Goal: Feedback & Contribution: Submit feedback/report problem

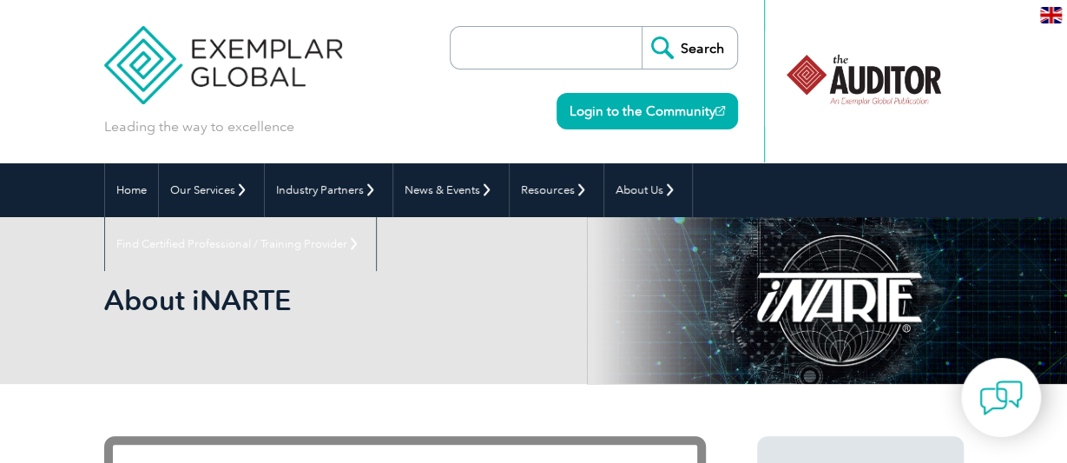
click at [553, 55] on input "search" at bounding box center [550, 48] width 182 height 42
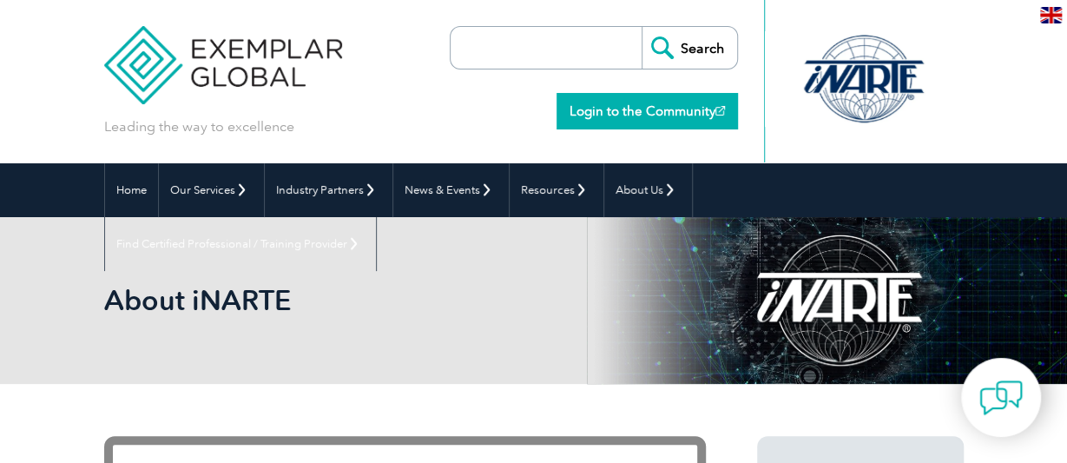
click at [649, 110] on link "Login to the Community" at bounding box center [646, 111] width 181 height 36
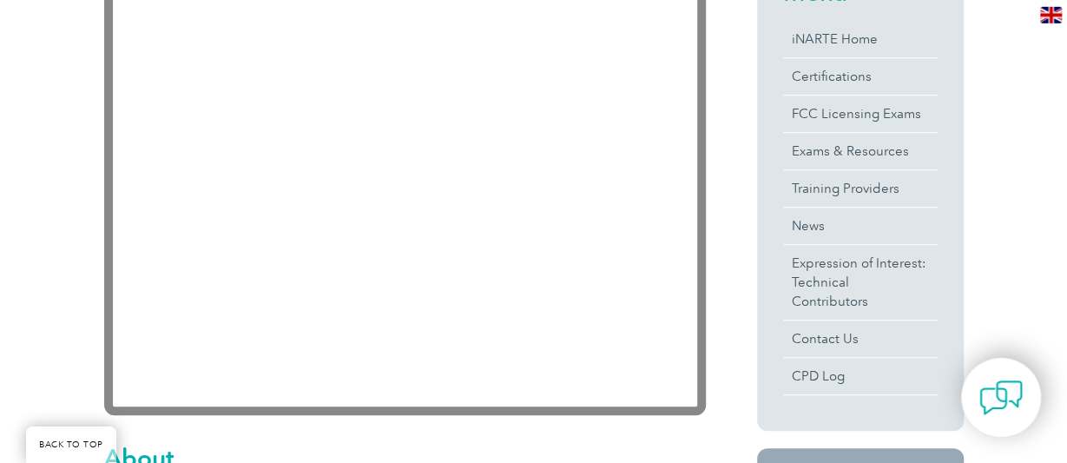
scroll to position [542, 0]
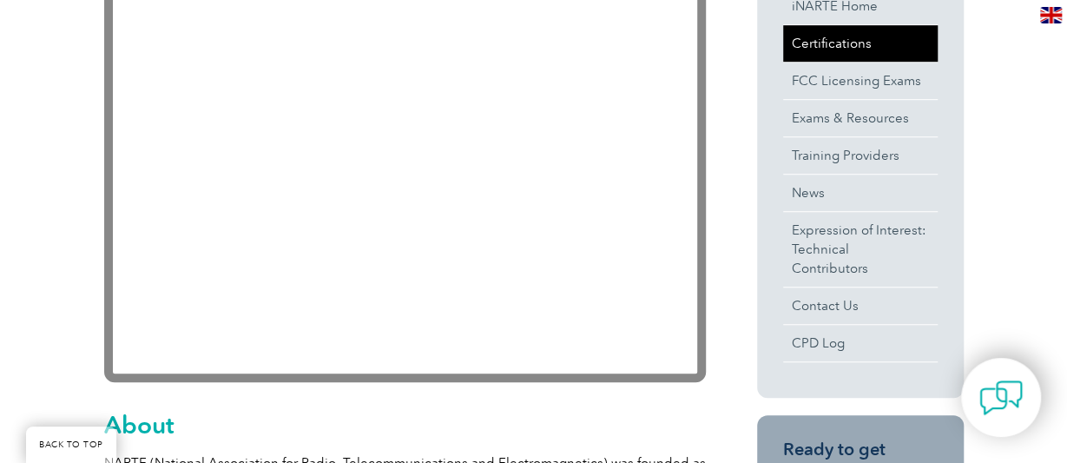
click at [841, 42] on link "Certifications" at bounding box center [860, 43] width 155 height 36
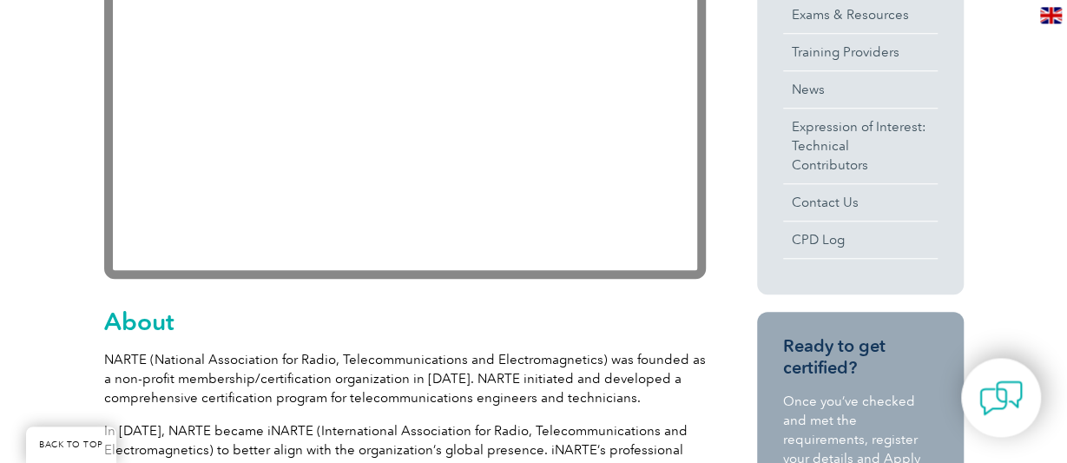
scroll to position [722, 0]
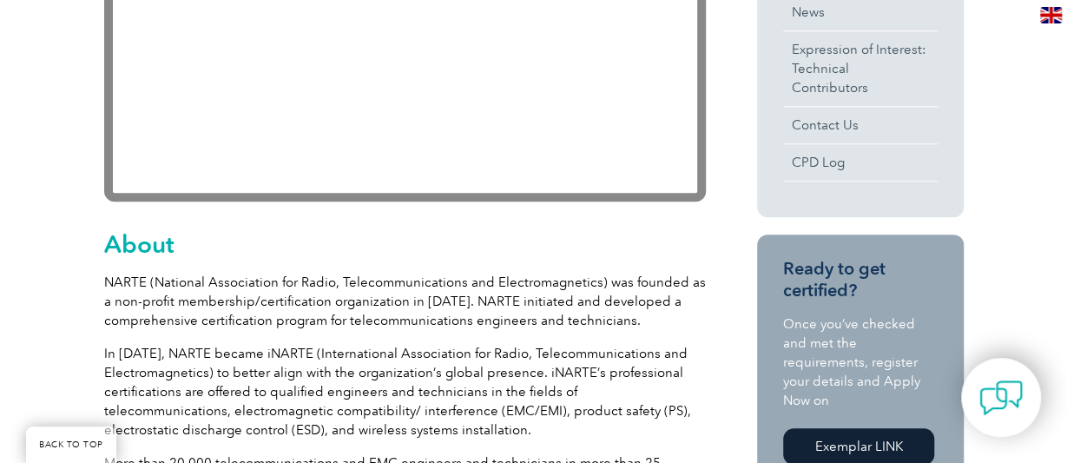
click at [854, 428] on link "Exemplar LINK" at bounding box center [858, 446] width 151 height 36
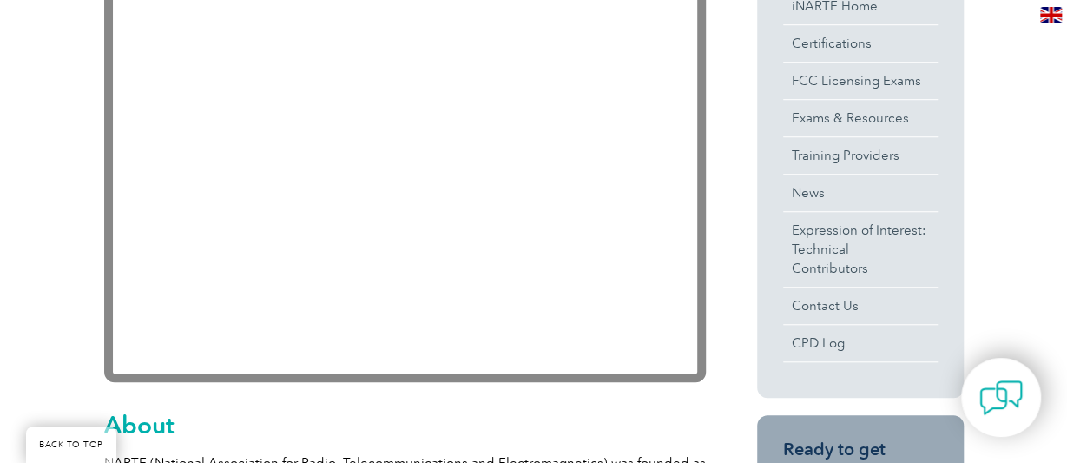
scroll to position [451, 0]
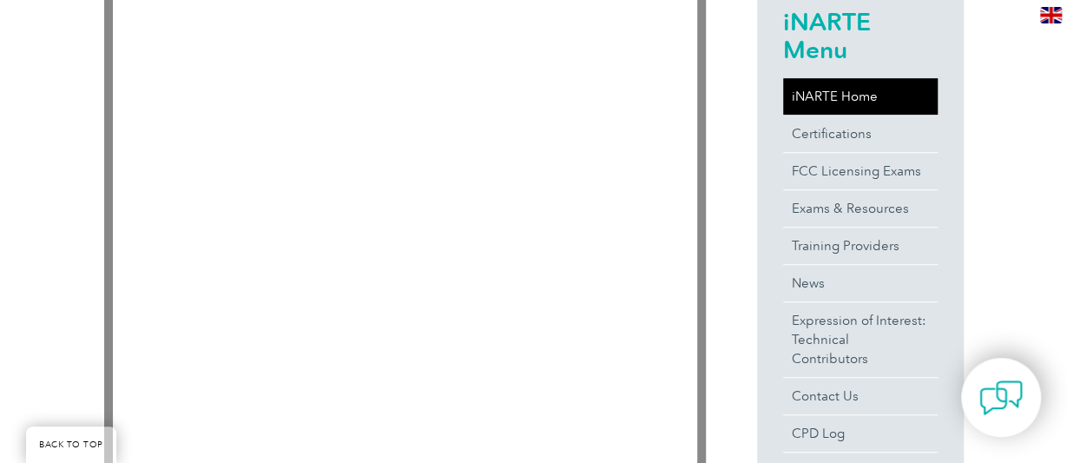
click at [826, 93] on link "iNARTE Home" at bounding box center [860, 96] width 155 height 36
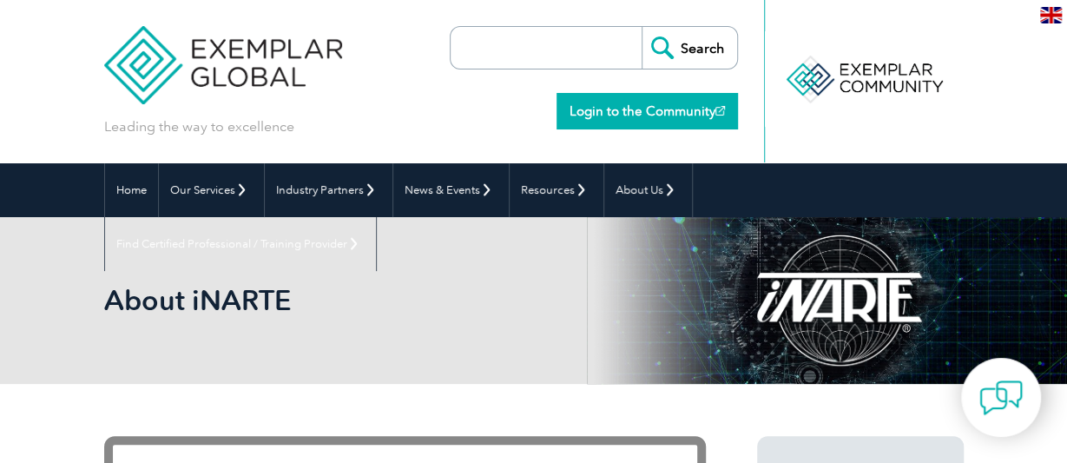
click at [614, 104] on link "Login to the Community" at bounding box center [646, 111] width 181 height 36
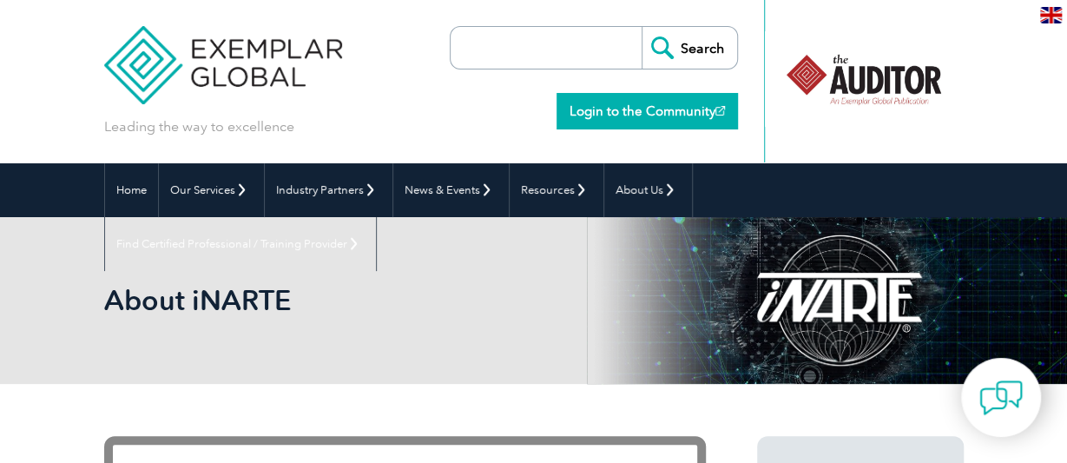
click at [619, 108] on link "Login to the Community" at bounding box center [646, 111] width 181 height 36
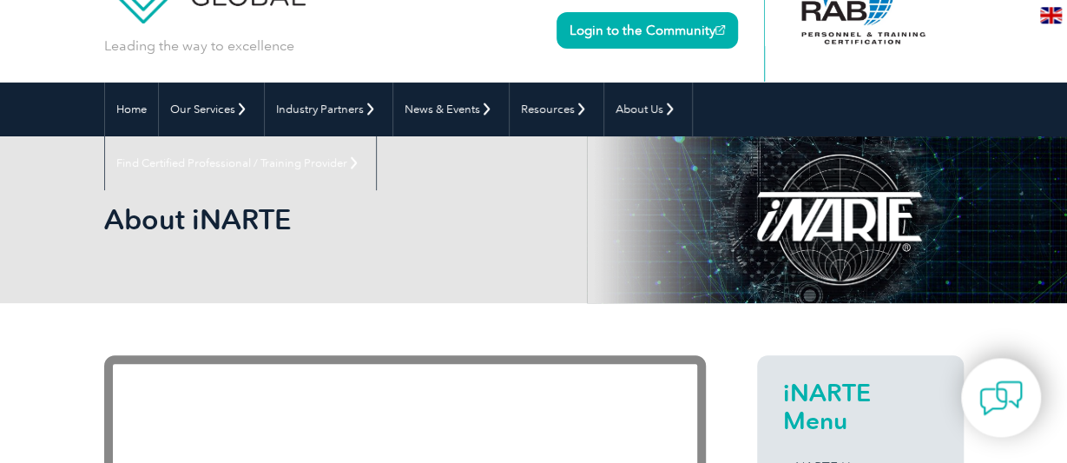
scroll to position [71, 0]
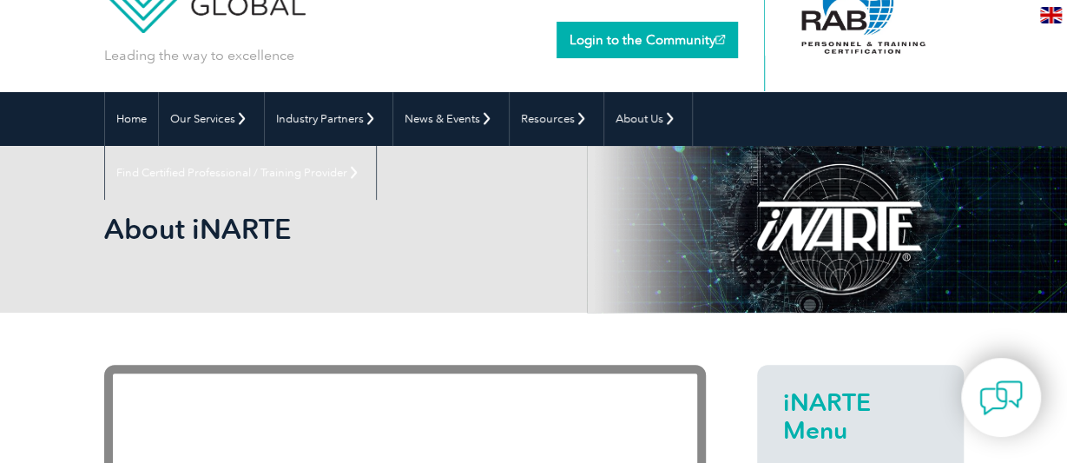
click at [628, 32] on link "Login to the Community" at bounding box center [646, 40] width 181 height 36
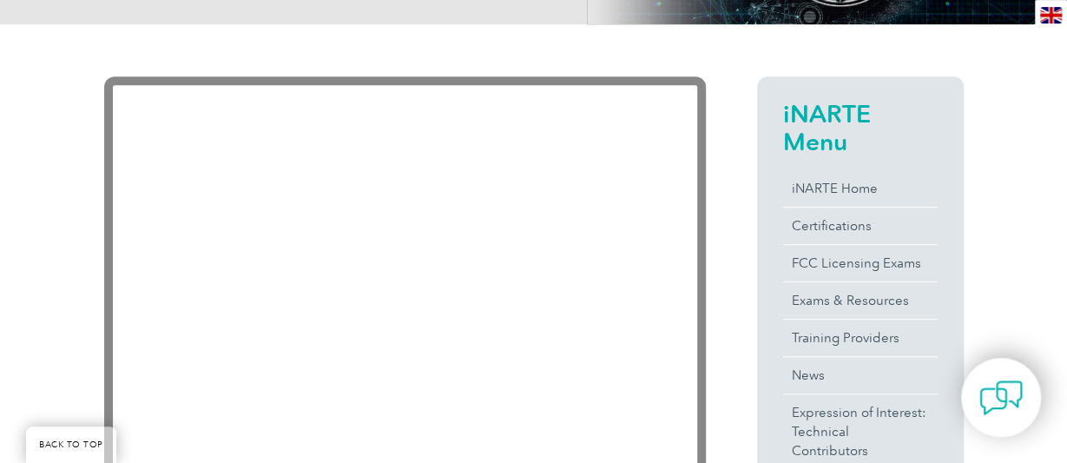
scroll to position [523, 0]
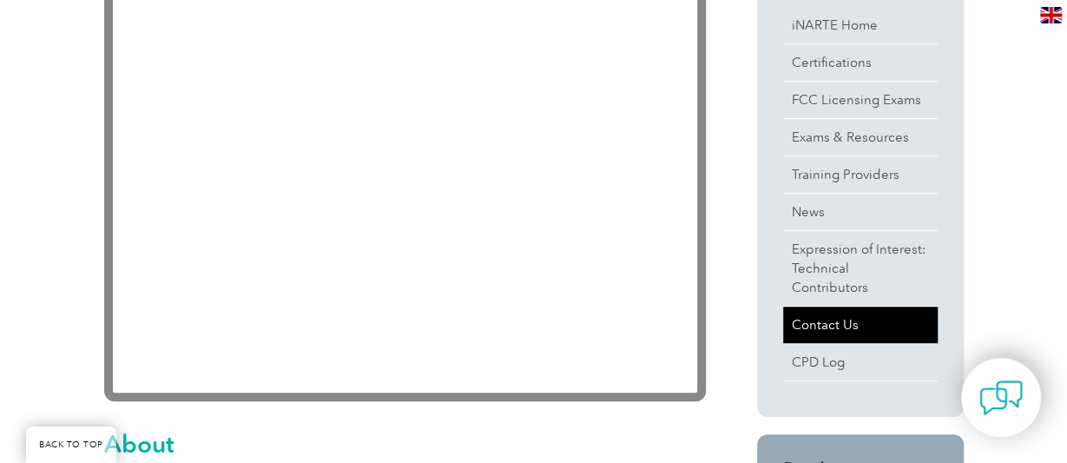
click at [815, 306] on link "Contact Us" at bounding box center [860, 324] width 155 height 36
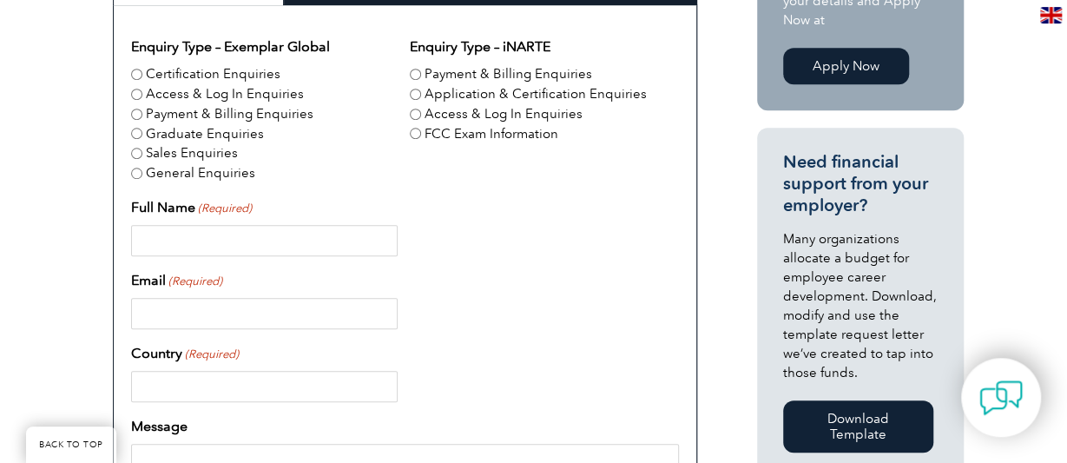
scroll to position [581, 0]
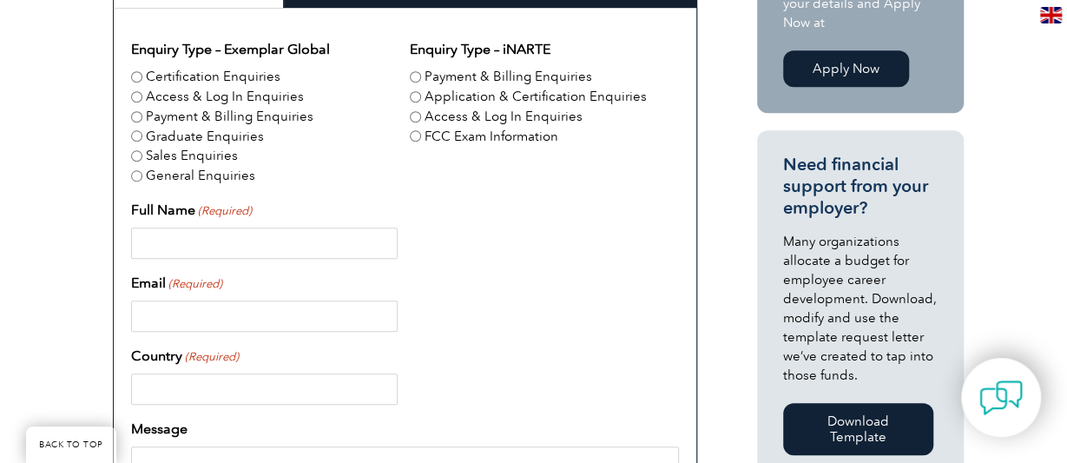
click at [419, 76] on input "Payment & Billing Enquiries" at bounding box center [415, 76] width 11 height 11
radio input "true"
click at [419, 116] on input "Access & Log In Enquiries" at bounding box center [415, 116] width 11 height 11
radio input "true"
click at [418, 74] on input "Payment & Billing Enquiries" at bounding box center [415, 76] width 11 height 11
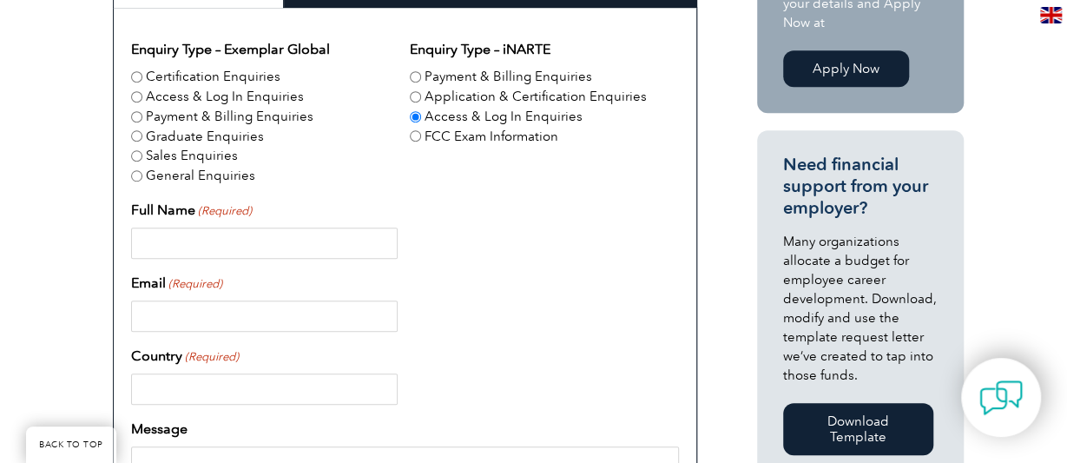
radio input "true"
click at [214, 237] on input "Full Name (Required)" at bounding box center [264, 242] width 267 height 31
type input "[PERSON_NAME]"
type input "[EMAIL_ADDRESS][PERSON_NAME][DOMAIN_NAME]"
type input "US"
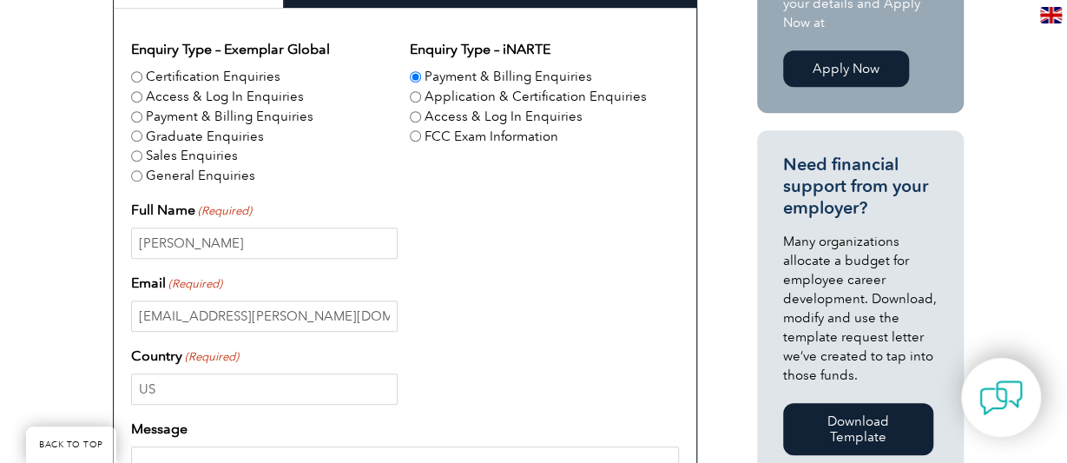
type input "6023771115"
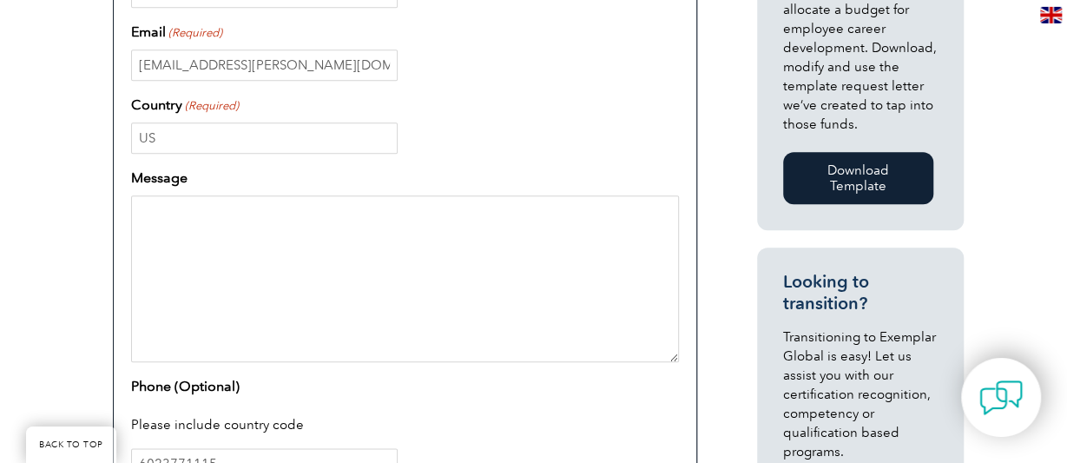
scroll to position [852, 0]
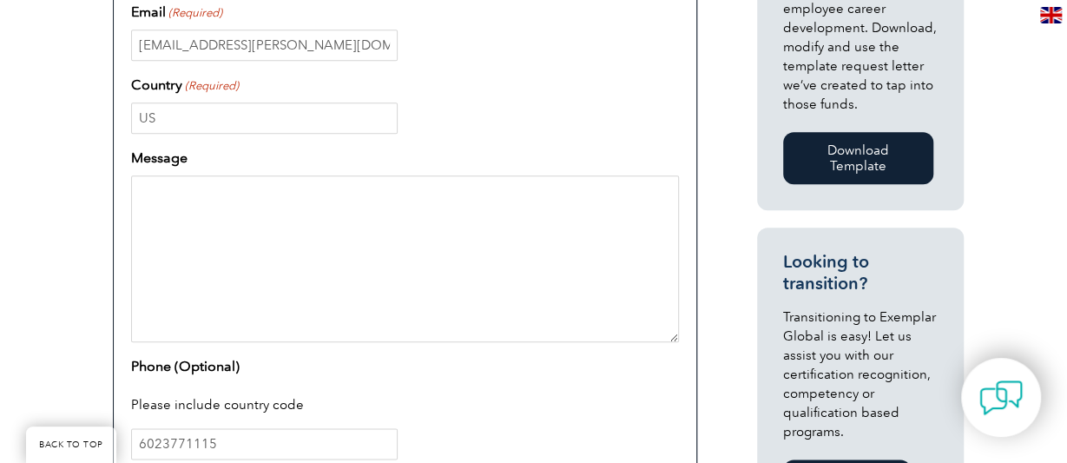
click at [207, 190] on textarea "Message" at bounding box center [405, 258] width 548 height 167
click at [556, 194] on textarea "I can not find where my iNARTE invoices and receipts are located" at bounding box center [405, 258] width 548 height 167
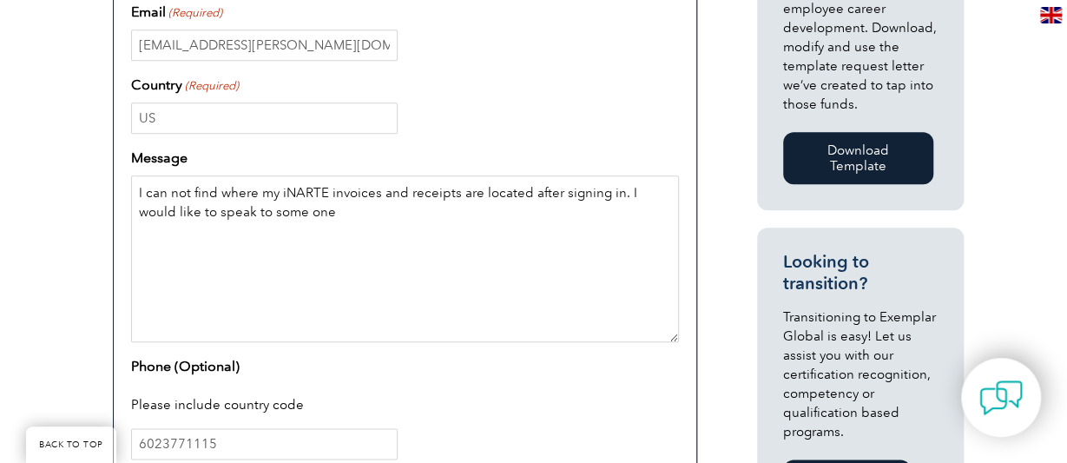
click at [558, 194] on textarea "I can not find where my iNARTE invoices and receipts are located after signing …" at bounding box center [405, 258] width 548 height 167
click at [383, 216] on textarea "I can not find where my iNARTE invoices and receipts are located after about th…" at bounding box center [405, 258] width 548 height 167
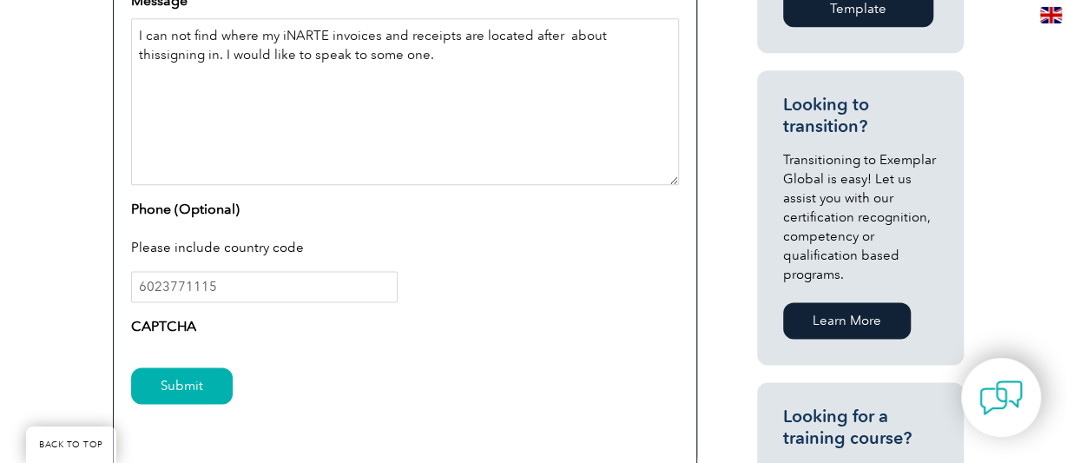
scroll to position [1032, 0]
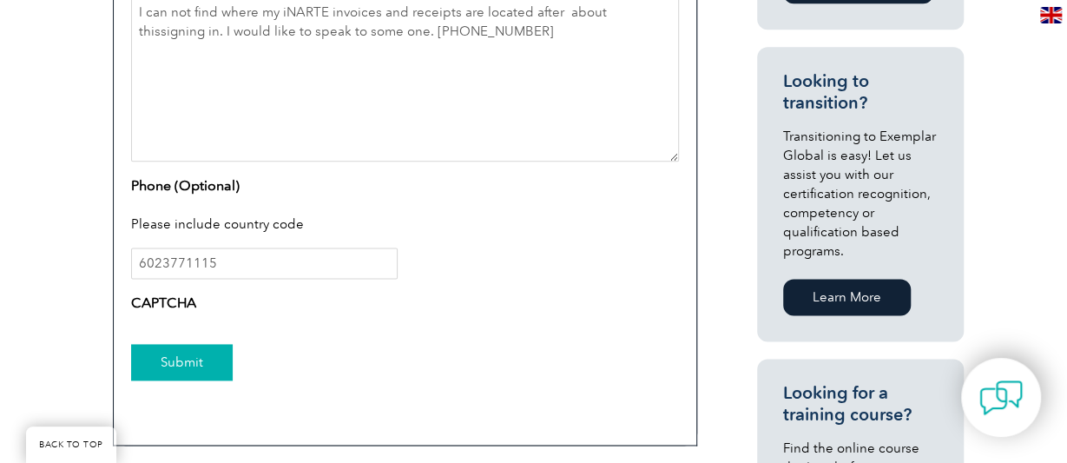
click at [208, 357] on input "Submit" at bounding box center [182, 362] width 102 height 36
click at [652, 15] on textarea "I can not find where my iNARTE invoices and receipts are located after about th…" at bounding box center [405, 78] width 548 height 167
click at [552, 13] on textarea "I can not find where my iNARTE invoices and receipts are located after about th…" at bounding box center [405, 78] width 548 height 167
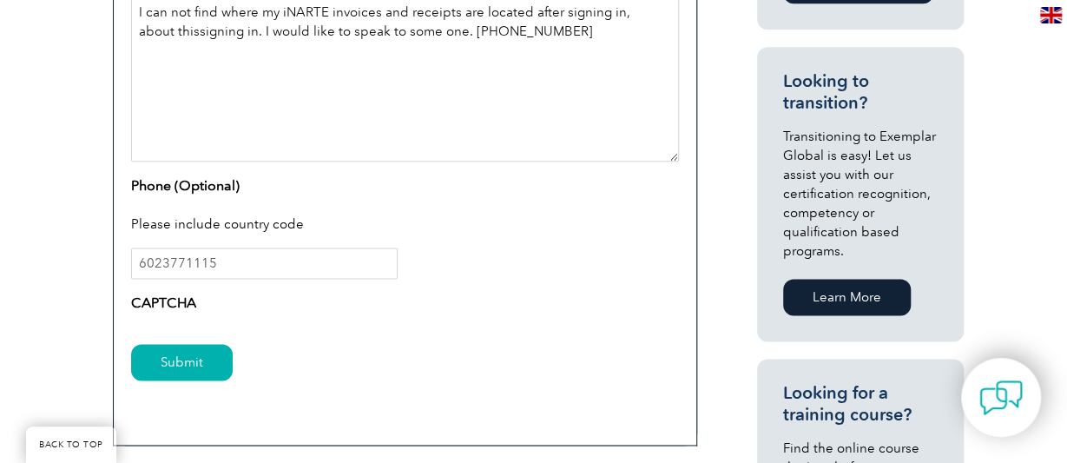
click at [421, 30] on textarea "I can not find where my iNARTE invoices and receipts are located after signing …" at bounding box center [405, 78] width 548 height 167
click at [492, 29] on textarea "I can not find where my iNARTE invoices and receipts are located after signing …" at bounding box center [405, 78] width 548 height 167
click at [214, 30] on textarea "I can not find where my iNARTE invoices and receipts are located after signing …" at bounding box center [405, 78] width 548 height 167
type textarea "I can not find where my iNARTE invoices and receipts are located after signing …"
click at [193, 355] on input "Submit" at bounding box center [182, 362] width 102 height 36
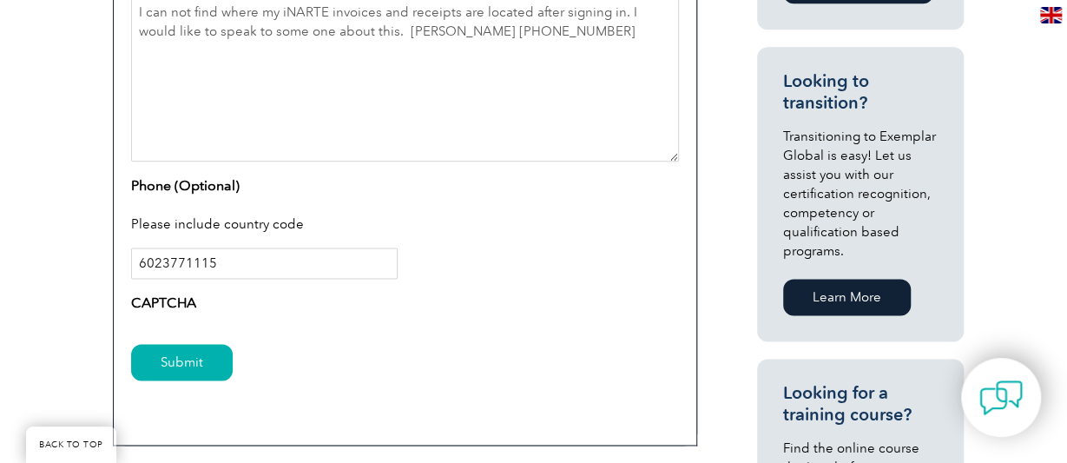
click at [136, 265] on input "6023771115" at bounding box center [264, 262] width 267 height 31
type input "16023771115"
click at [202, 360] on input "Submit" at bounding box center [182, 362] width 102 height 36
click at [389, 26] on textarea "I can not find where my iNARTE invoices and receipts are located after signing …" at bounding box center [405, 78] width 548 height 167
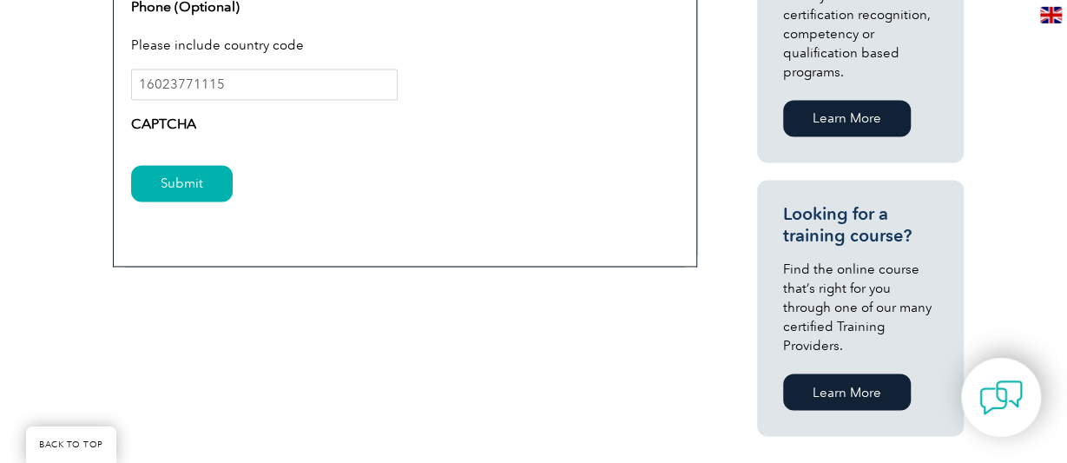
scroll to position [1123, 0]
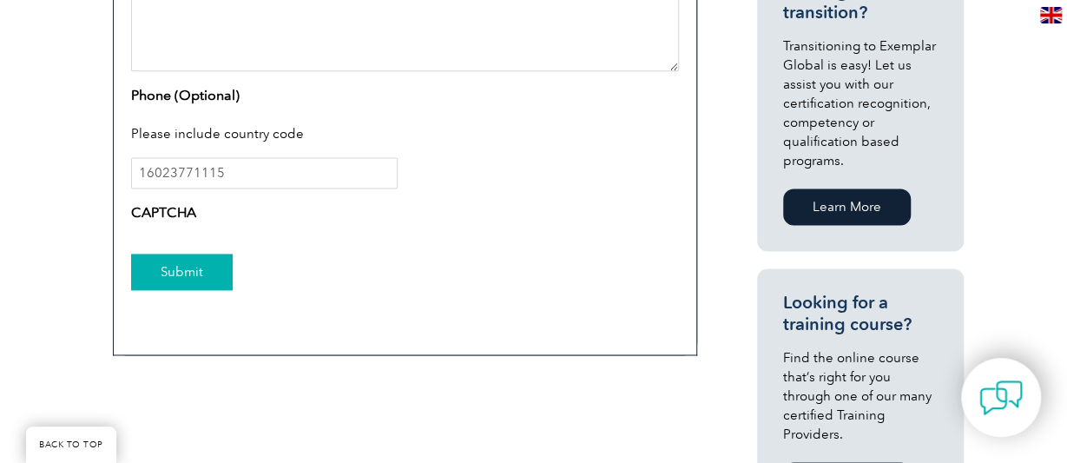
type textarea "I can not find where my iNARTE invoices and receipts are located after signing …"
click at [185, 273] on input "Submit" at bounding box center [182, 272] width 102 height 36
click at [147, 173] on input "16023771115" at bounding box center [264, 172] width 267 height 31
click at [171, 169] on input "1-6023771115" at bounding box center [264, 172] width 267 height 31
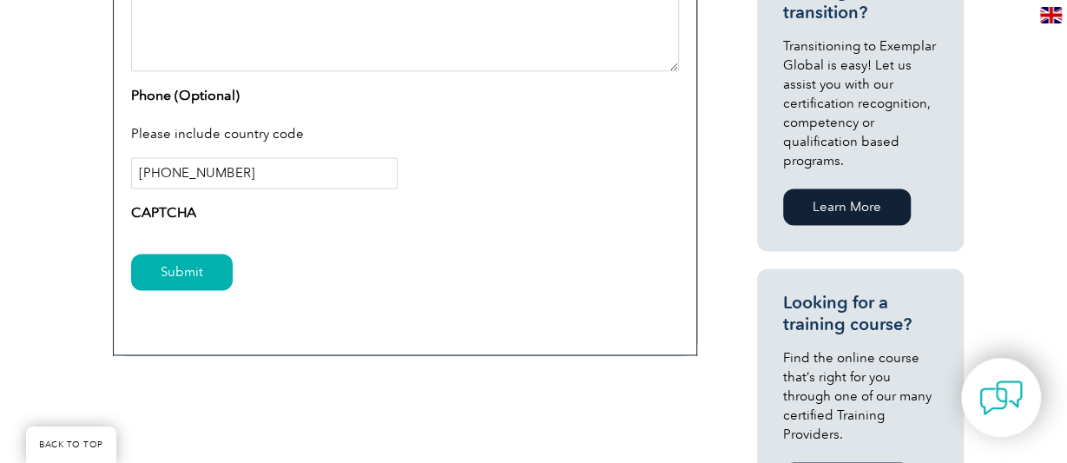
click at [197, 168] on input "[PHONE_NUMBER]" at bounding box center [264, 172] width 267 height 31
type input "[PHONE_NUMBER]"
click at [196, 207] on label "CAPTCHA" at bounding box center [163, 212] width 65 height 21
click at [174, 211] on label "CAPTCHA" at bounding box center [163, 212] width 65 height 21
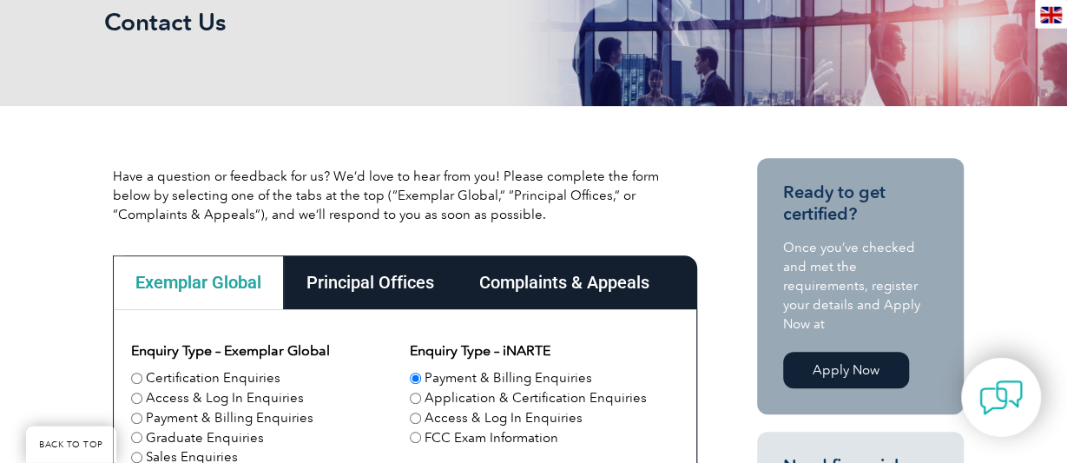
scroll to position [310, 0]
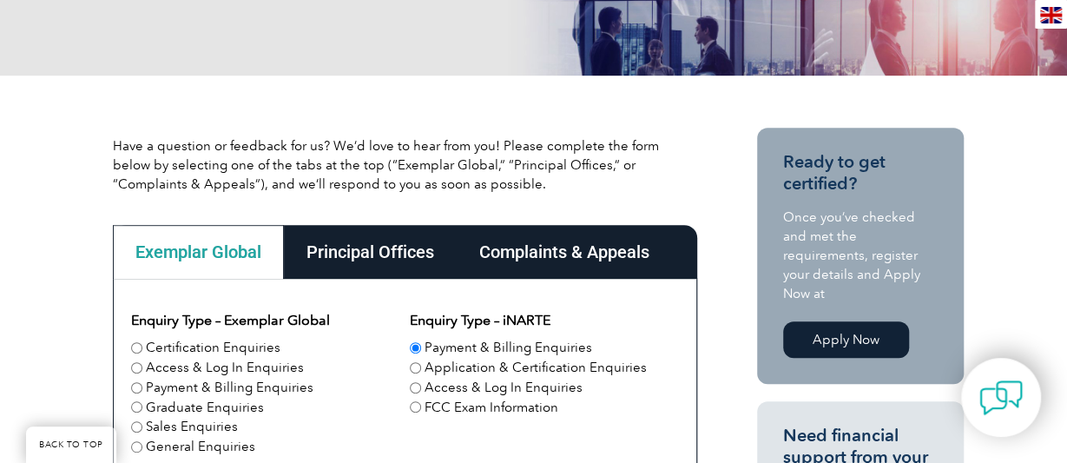
click at [214, 251] on div "Exemplar Global" at bounding box center [198, 252] width 171 height 54
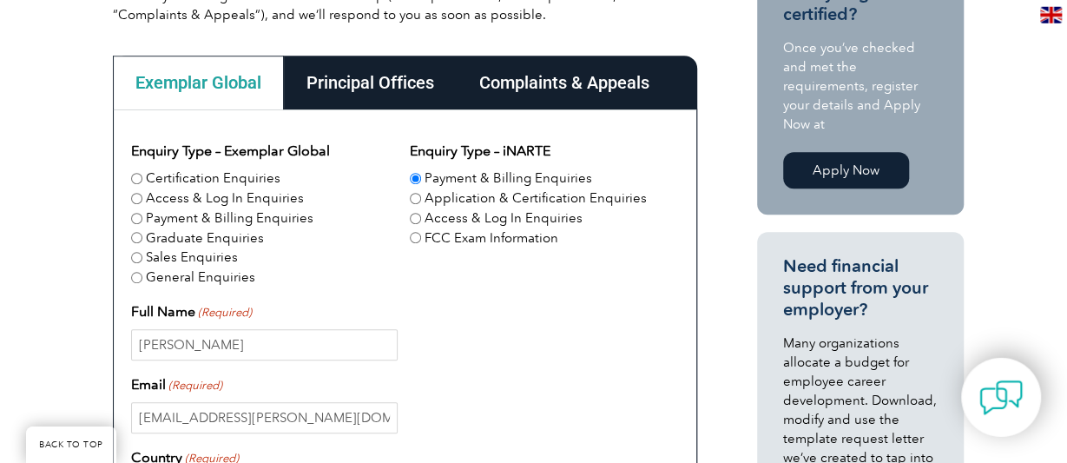
scroll to position [581, 0]
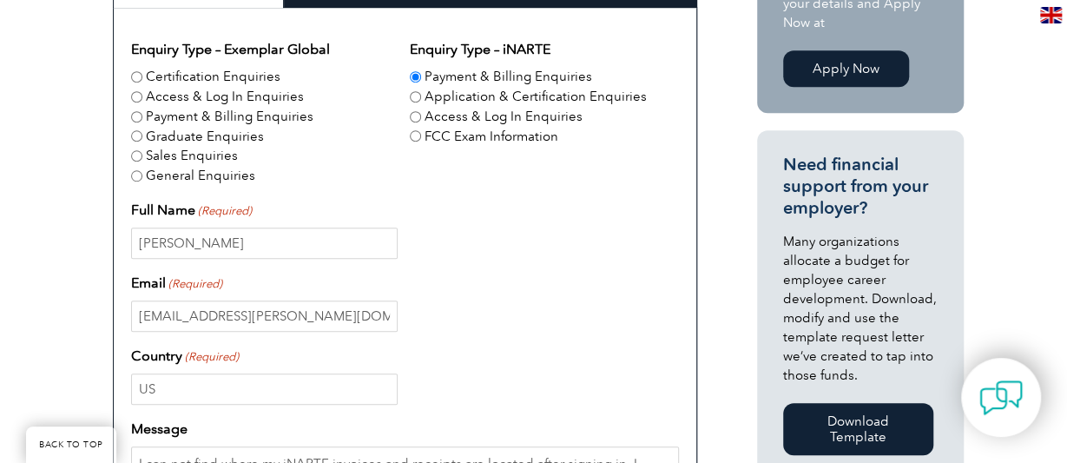
click at [136, 118] on input "Payment & Billing Enquiries" at bounding box center [136, 116] width 11 height 11
radio input "true"
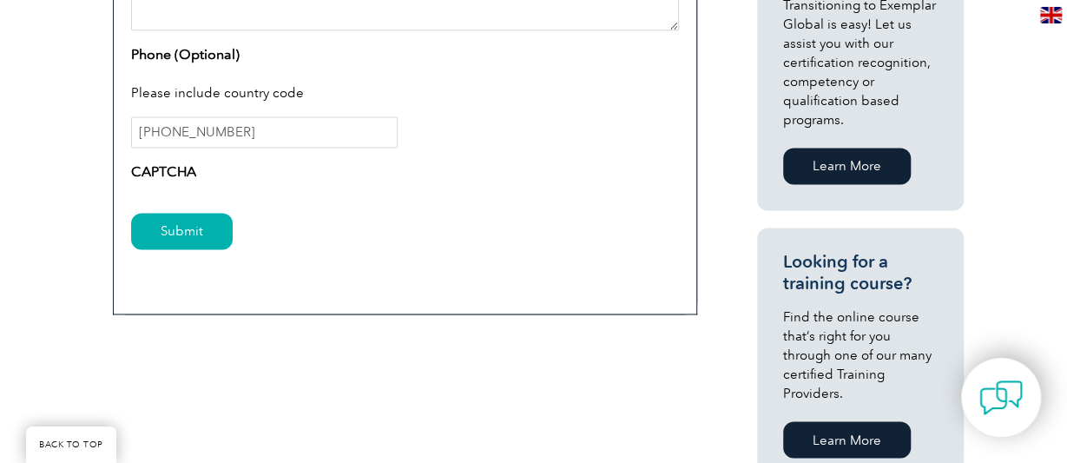
scroll to position [1213, 0]
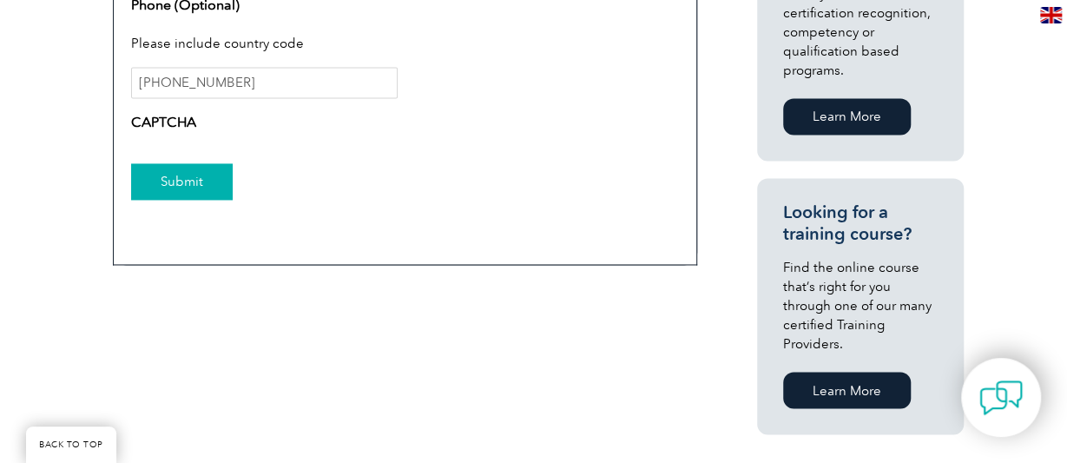
click at [173, 178] on input "Submit" at bounding box center [182, 181] width 102 height 36
click at [173, 121] on label "CAPTCHA" at bounding box center [163, 122] width 65 height 21
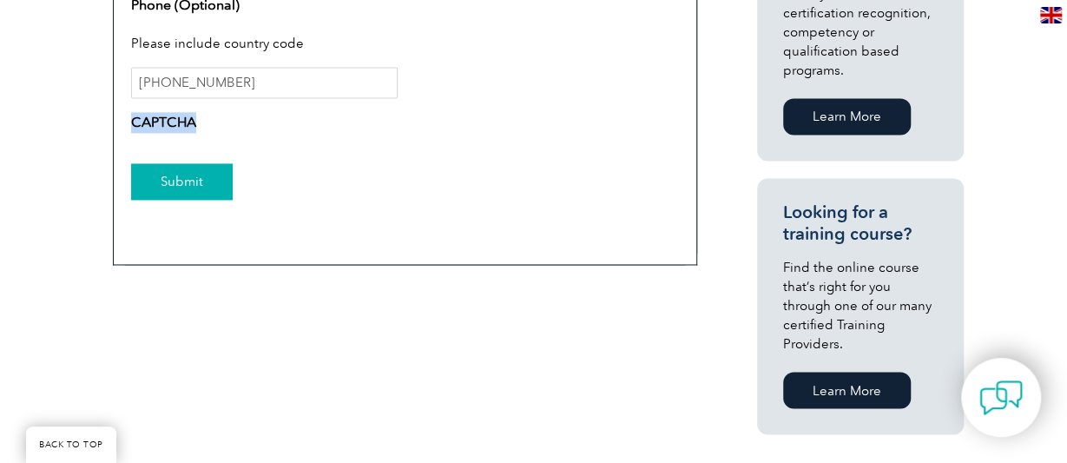
click at [191, 176] on input "Submit" at bounding box center [182, 181] width 102 height 36
click at [190, 176] on input "Submit" at bounding box center [182, 181] width 102 height 36
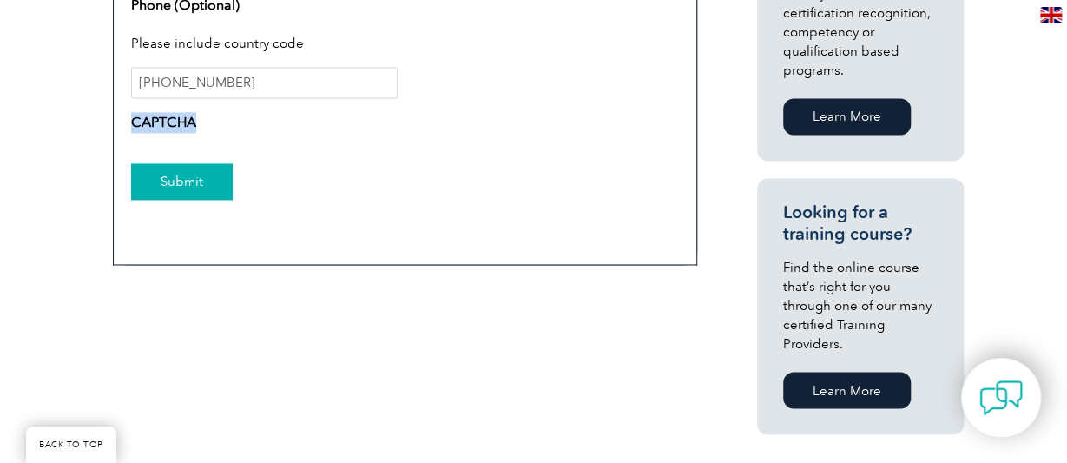
click at [190, 176] on input "Submit" at bounding box center [182, 181] width 102 height 36
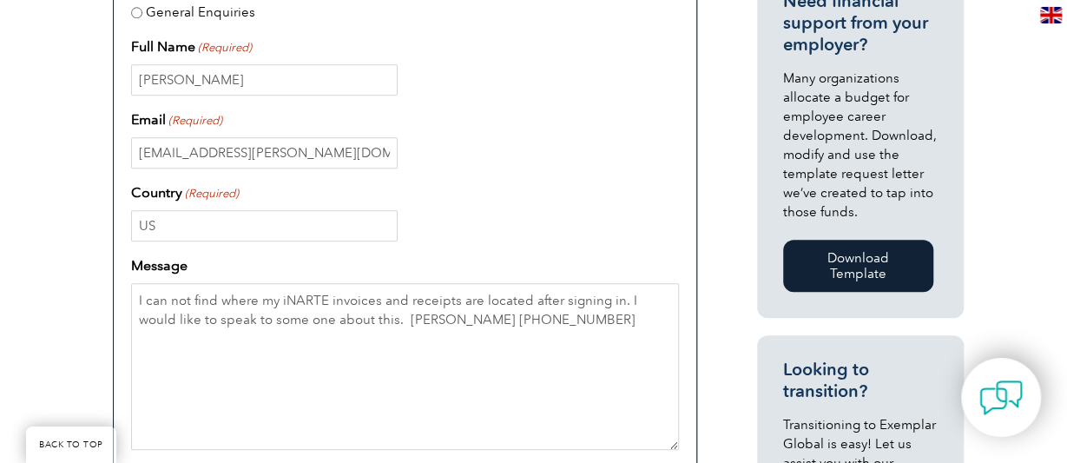
scroll to position [813, 0]
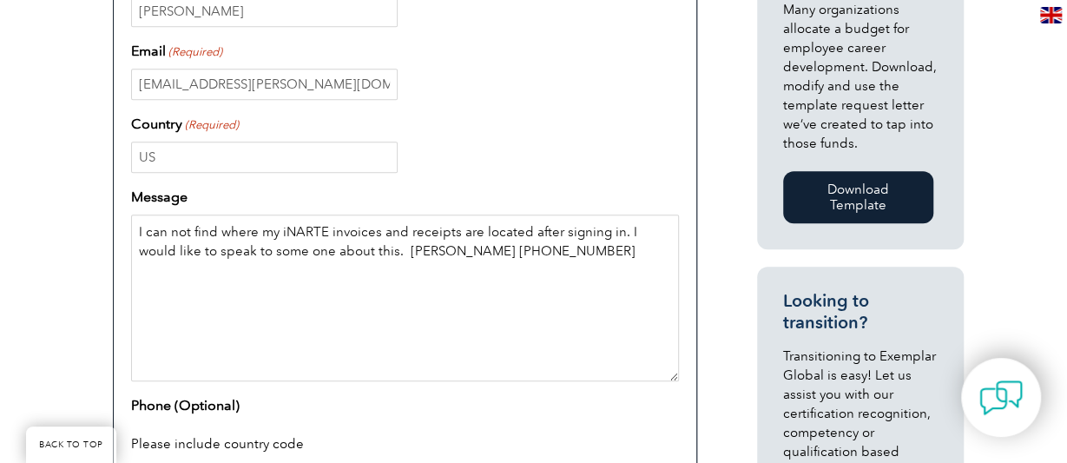
drag, startPoint x: 136, startPoint y: 227, endPoint x: 595, endPoint y: 268, distance: 460.2
click at [595, 268] on textarea "I can not find where my iNARTE invoices and receipts are located after signing …" at bounding box center [405, 297] width 548 height 167
